Goal: Information Seeking & Learning: Learn about a topic

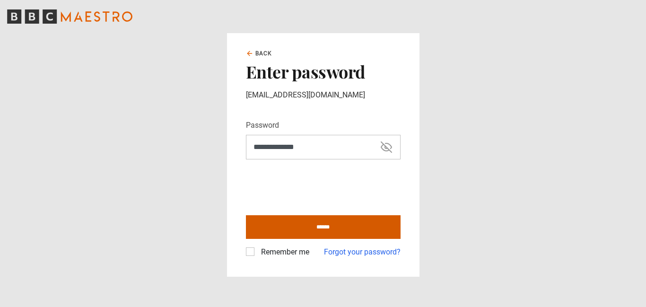
click at [329, 228] on input "******" at bounding box center [323, 227] width 155 height 24
type input "**********"
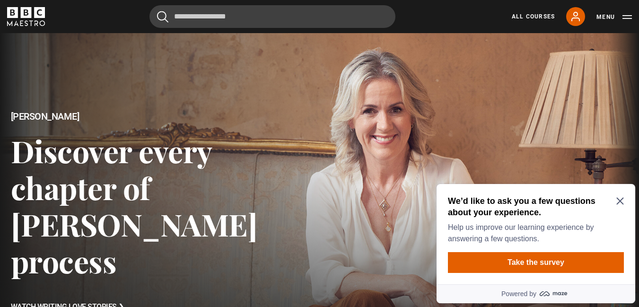
click at [618, 200] on icon "Close Maze Prompt" at bounding box center [620, 201] width 8 height 8
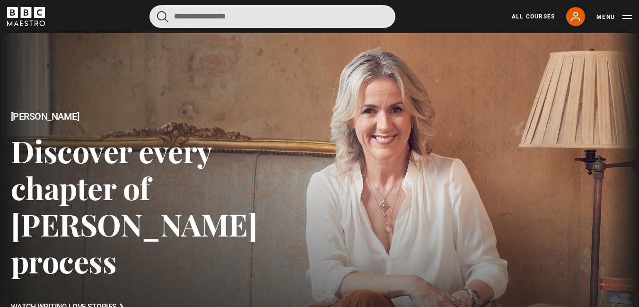
click at [224, 21] on input "Search" at bounding box center [272, 16] width 246 height 23
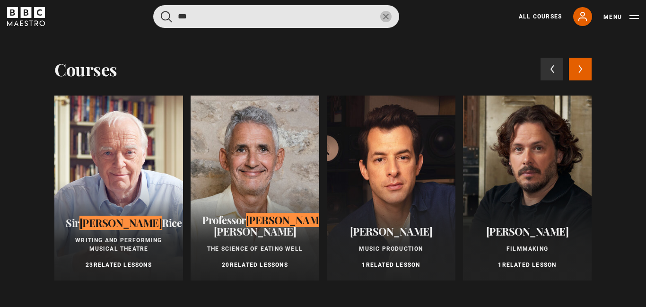
type input "***"
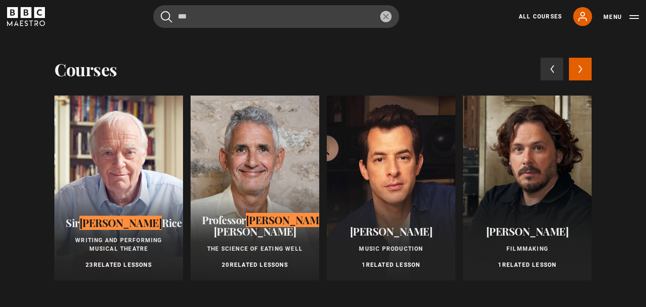
click at [246, 190] on div at bounding box center [254, 187] width 129 height 185
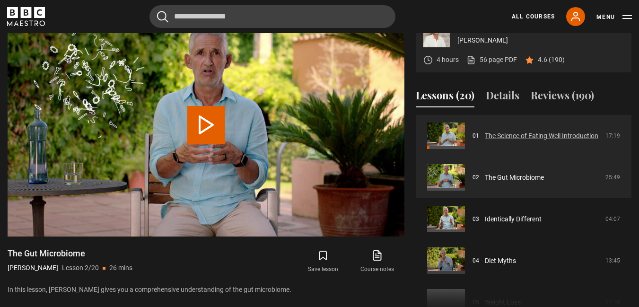
click at [513, 141] on link "The Science of Eating Well Introduction" at bounding box center [540, 136] width 113 height 10
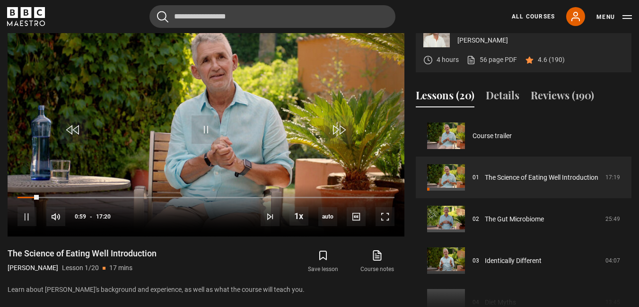
scroll to position [405, 0]
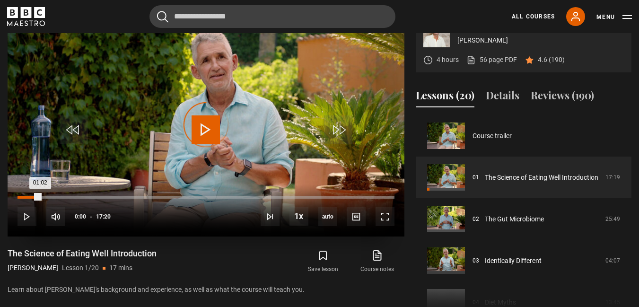
click at [17, 199] on div "00:00" at bounding box center [17, 197] width 1 height 3
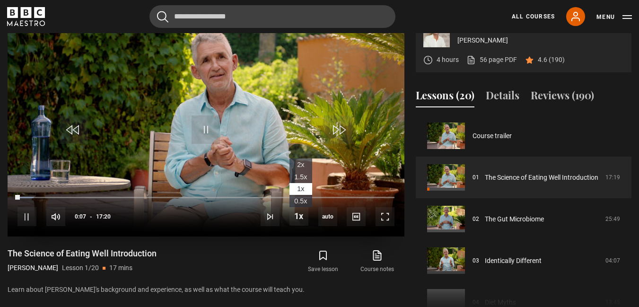
click at [301, 181] on span "1.5x" at bounding box center [300, 177] width 13 height 8
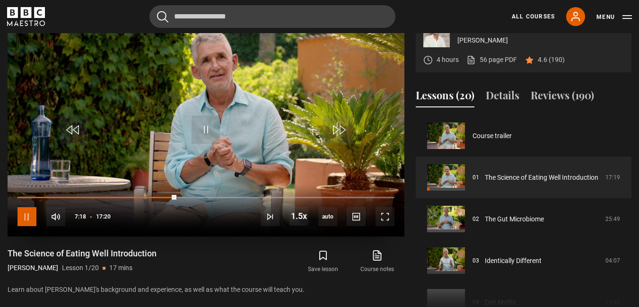
click at [21, 226] on span "Video Player" at bounding box center [26, 216] width 19 height 19
click at [28, 226] on span "Video Player" at bounding box center [26, 216] width 19 height 19
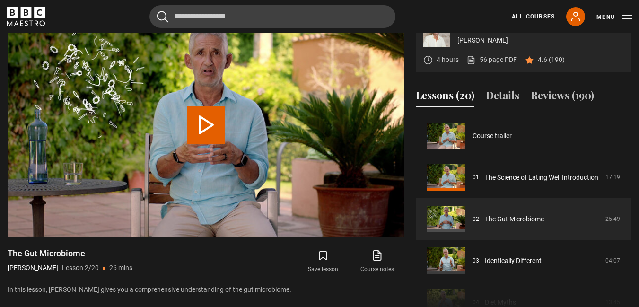
scroll to position [42, 0]
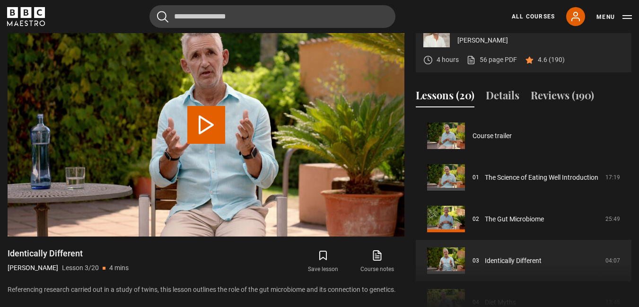
scroll to position [83, 0]
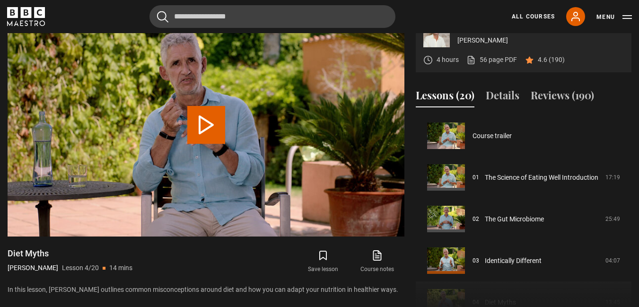
scroll to position [125, 0]
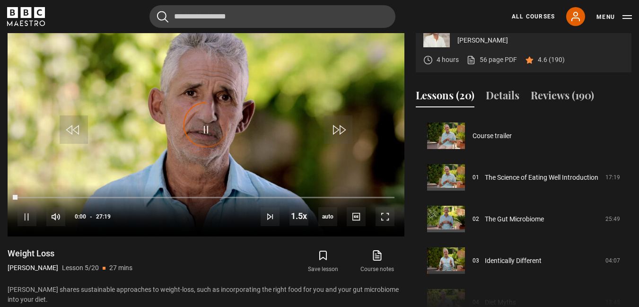
scroll to position [166, 0]
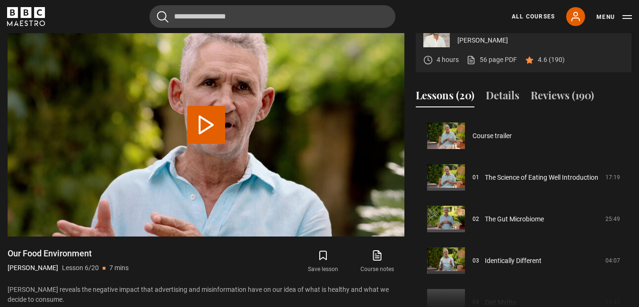
scroll to position [208, 0]
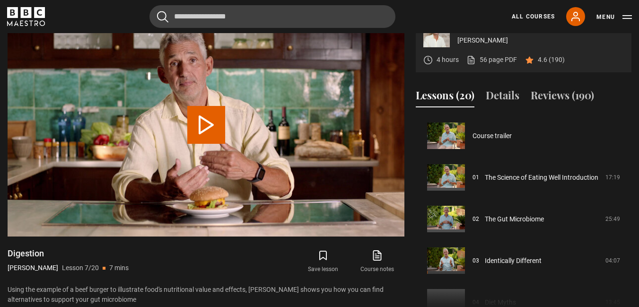
scroll to position [250, 0]
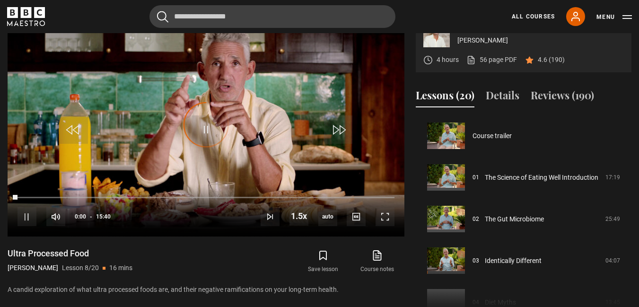
scroll to position [291, 0]
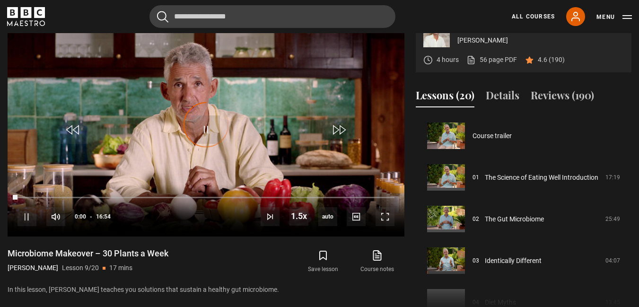
scroll to position [333, 0]
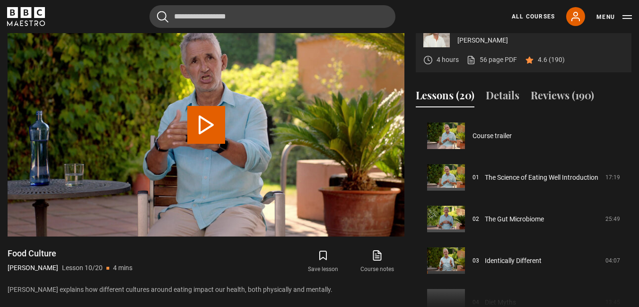
scroll to position [374, 0]
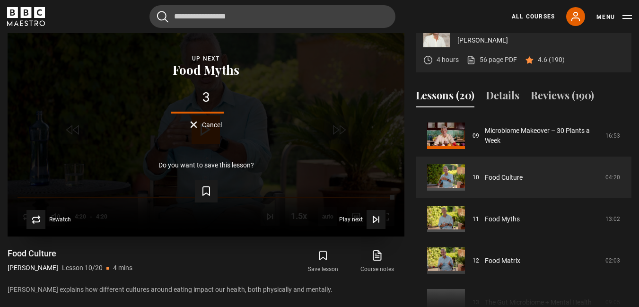
click at [201, 128] on button "Cancel" at bounding box center [206, 124] width 32 height 7
